Goal: Task Accomplishment & Management: Complete application form

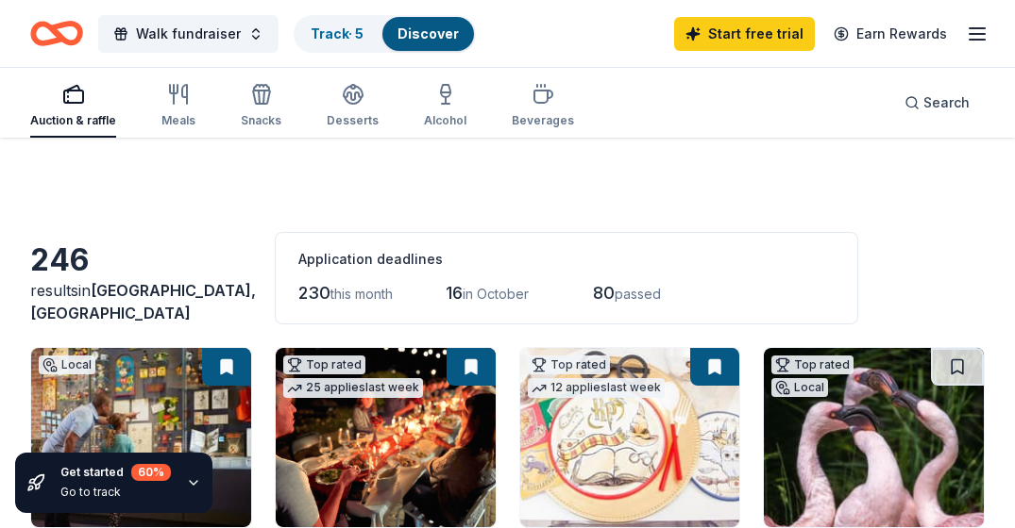
scroll to position [464, 0]
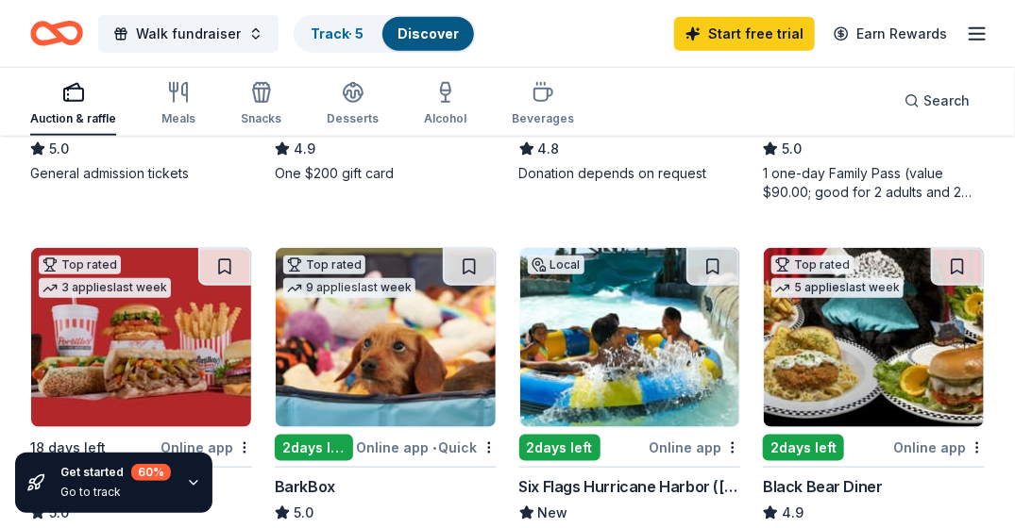
click at [327, 449] on div "2 days left" at bounding box center [314, 448] width 78 height 26
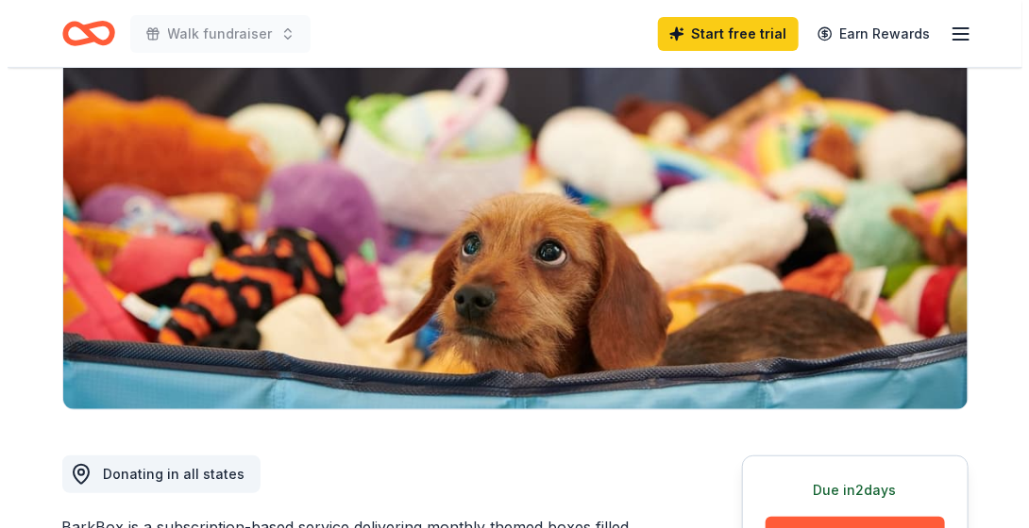
scroll to position [277, 0]
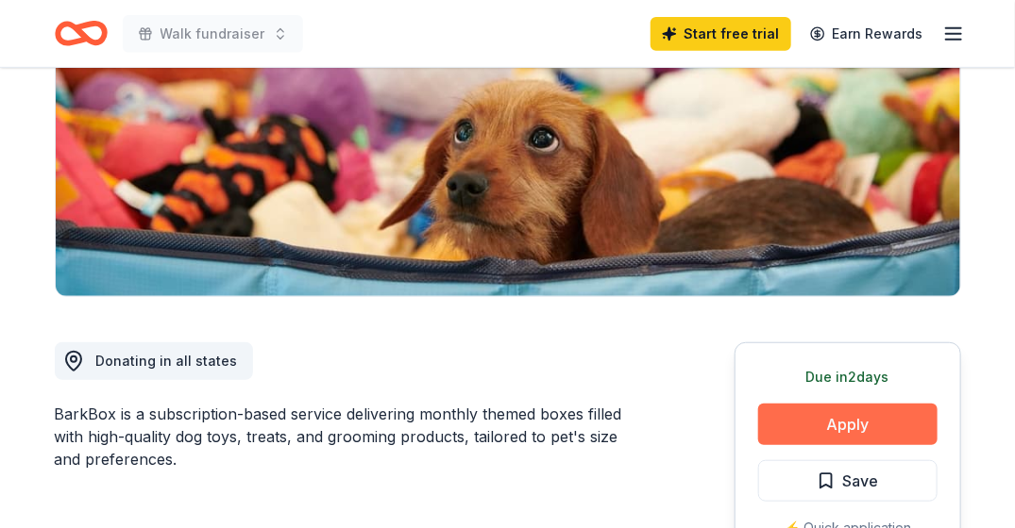
click at [873, 408] on button "Apply" at bounding box center [847, 425] width 179 height 42
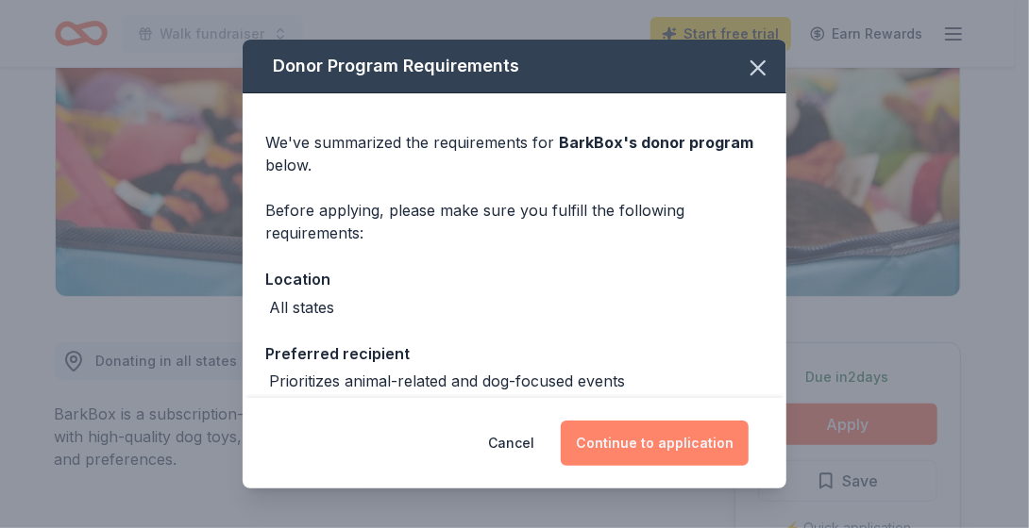
click at [697, 451] on button "Continue to application" at bounding box center [655, 443] width 188 height 45
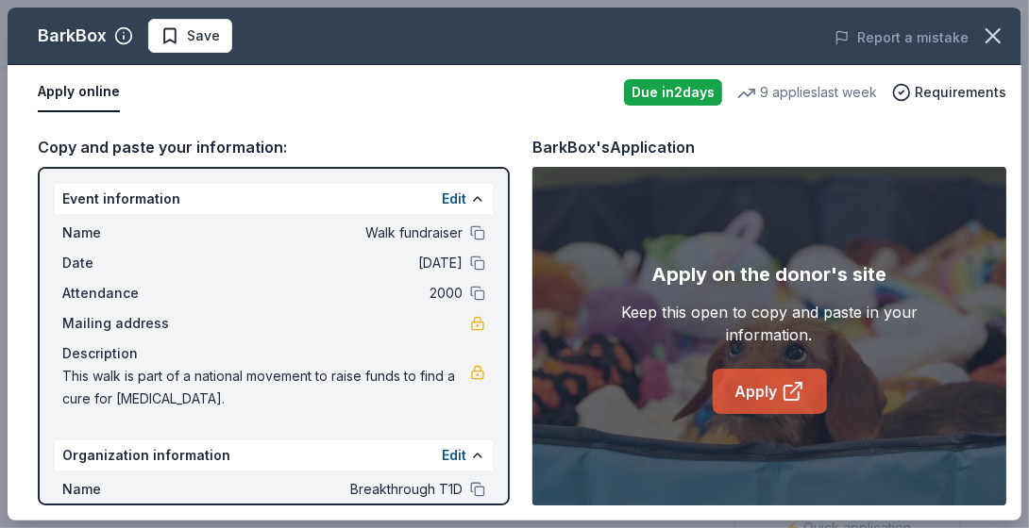
click at [759, 393] on link "Apply" at bounding box center [770, 391] width 114 height 45
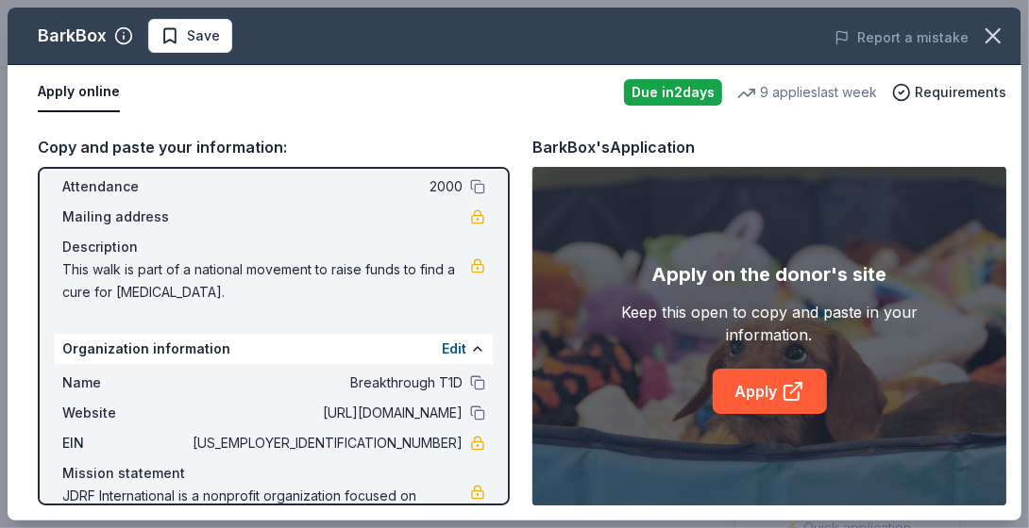
scroll to position [177, 0]
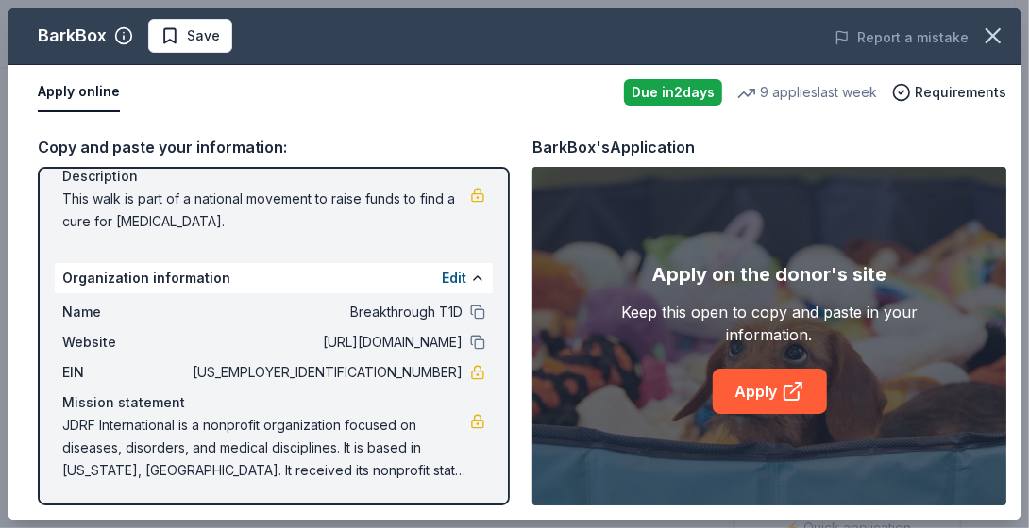
drag, startPoint x: 62, startPoint y: 196, endPoint x: 172, endPoint y: 217, distance: 111.4
click at [172, 217] on span "This walk is part of a national movement to raise funds to find a cure for type…" at bounding box center [266, 210] width 408 height 45
drag, startPoint x: 232, startPoint y: 218, endPoint x: 89, endPoint y: 220, distance: 143.5
click at [89, 220] on span "This walk is part of a national movement to raise funds to find a cure for type…" at bounding box center [266, 210] width 408 height 45
drag, startPoint x: 68, startPoint y: 196, endPoint x: 206, endPoint y: 199, distance: 137.8
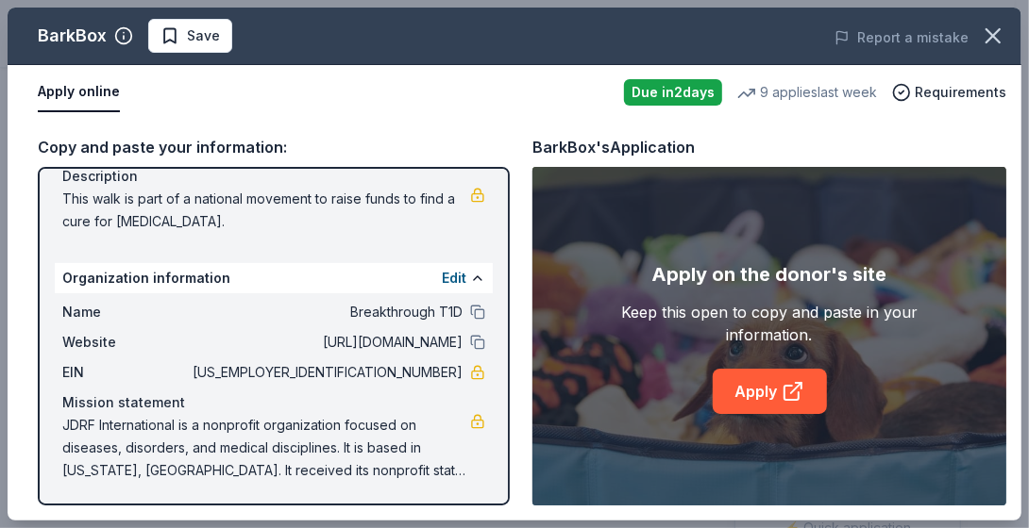
click at [206, 199] on span "This walk is part of a national movement to raise funds to find a cure for type…" at bounding box center [266, 210] width 408 height 45
drag, startPoint x: 377, startPoint y: 462, endPoint x: 110, endPoint y: 436, distance: 268.4
click at [110, 436] on span "JDRF International is a nonprofit organization focused on diseases, disorders, …" at bounding box center [266, 448] width 408 height 68
click at [113, 433] on span "JDRF International is a nonprofit organization focused on diseases, disorders, …" at bounding box center [266, 448] width 408 height 68
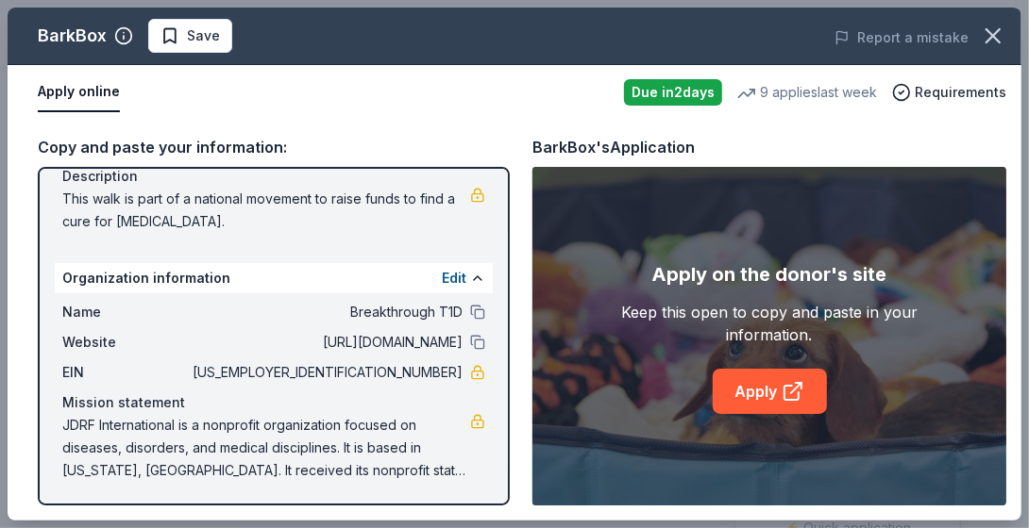
drag, startPoint x: 58, startPoint y: 427, endPoint x: 281, endPoint y: 418, distance: 223.8
click at [281, 418] on div "Name Breakthrough T1D Website http://www.jdrf.org EIN 23-1907729 Mission statem…" at bounding box center [274, 392] width 438 height 196
